Goal: Transaction & Acquisition: Purchase product/service

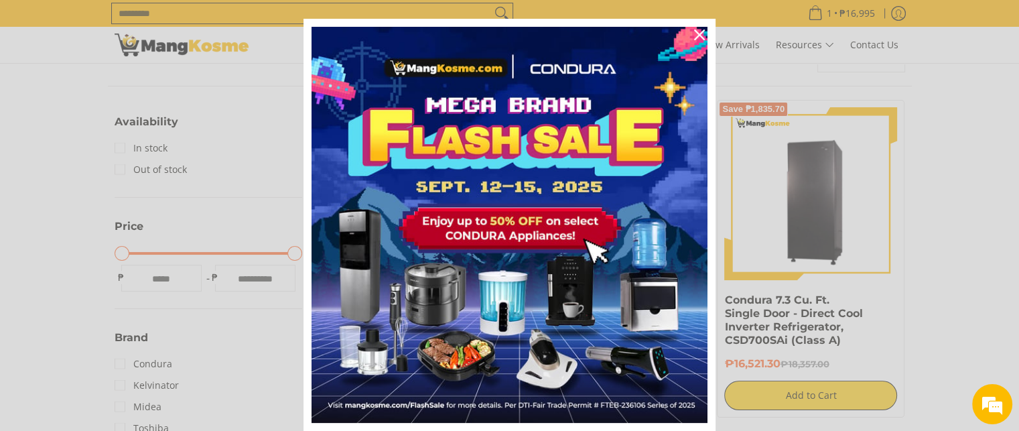
scroll to position [48, 0]
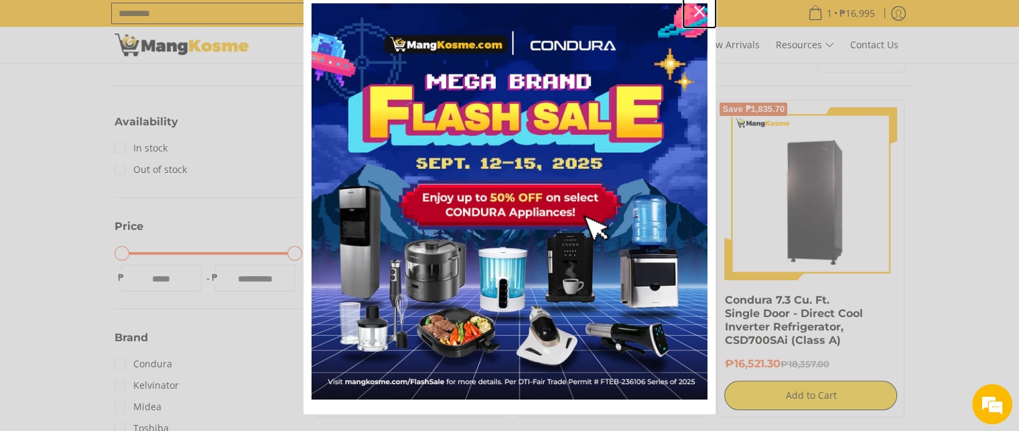
click at [694, 16] on icon "close icon" at bounding box center [699, 11] width 11 height 11
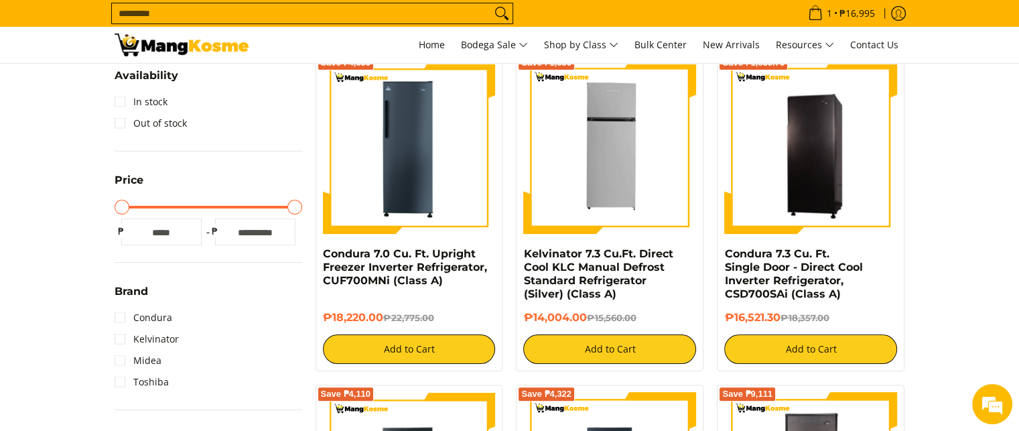
scroll to position [255, 0]
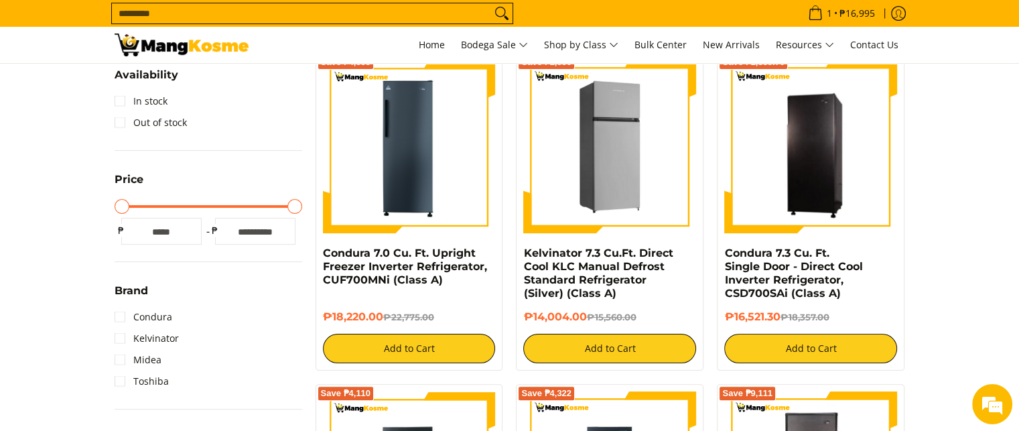
click at [605, 182] on img at bounding box center [609, 146] width 173 height 173
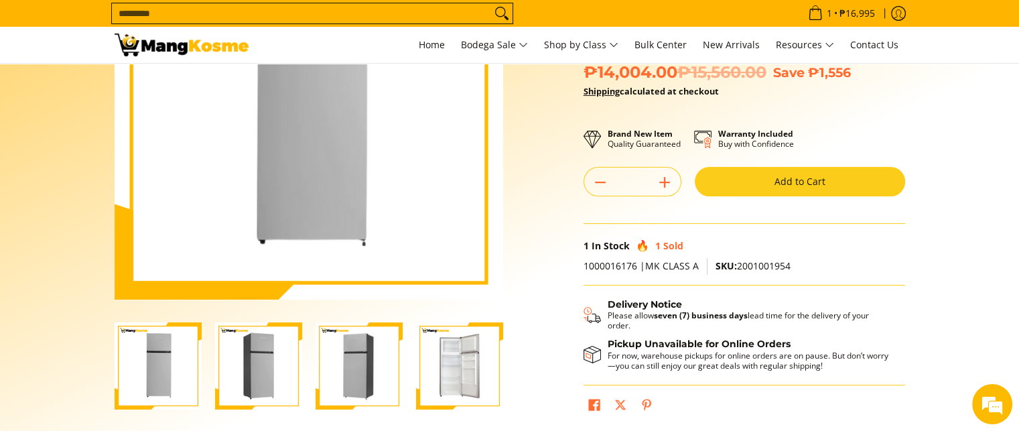
click at [461, 373] on img "Kelvinator 7.3 Cu.Ft. Direct Cool KLC Manual Defrost Standard Refrigerator (Sil…" at bounding box center [459, 365] width 87 height 87
